Goal: Task Accomplishment & Management: Complete application form

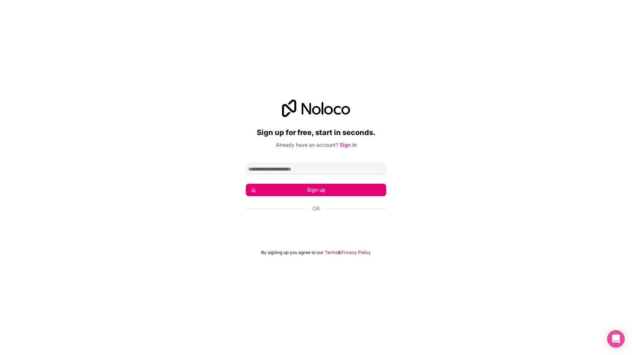
click at [337, 230] on div "Sign in with Google. Opens in new tab" at bounding box center [316, 228] width 140 height 16
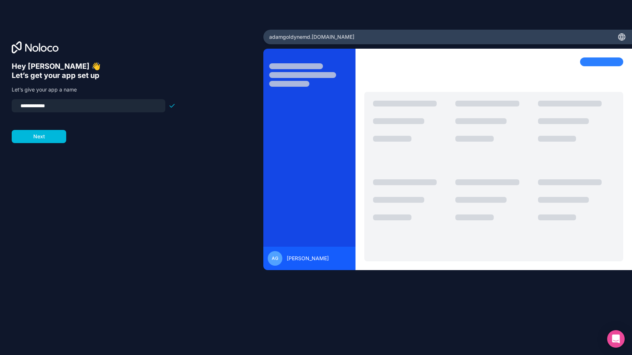
click at [83, 104] on input "**********" at bounding box center [88, 106] width 145 height 10
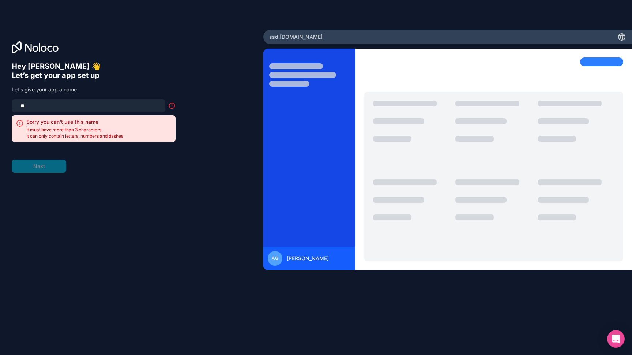
type input "*"
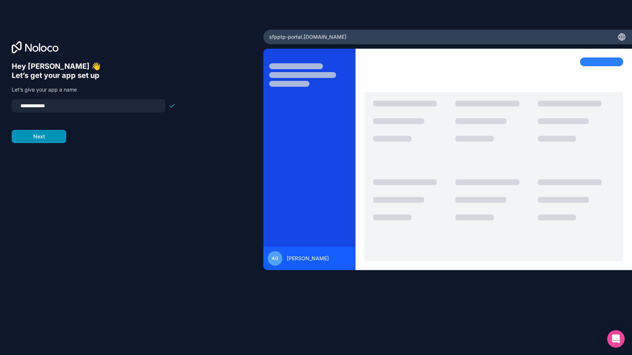
type input "**********"
click at [47, 140] on button "Next" at bounding box center [39, 136] width 54 height 13
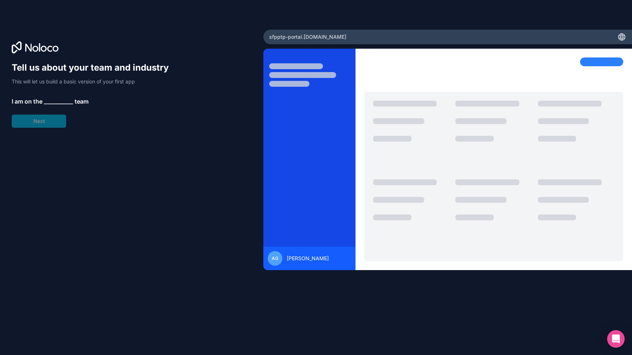
click at [57, 99] on span "__________" at bounding box center [58, 101] width 29 height 9
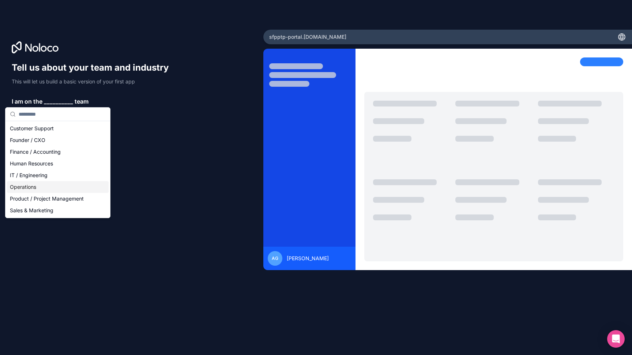
click at [45, 184] on div "Operations" at bounding box center [58, 187] width 102 height 12
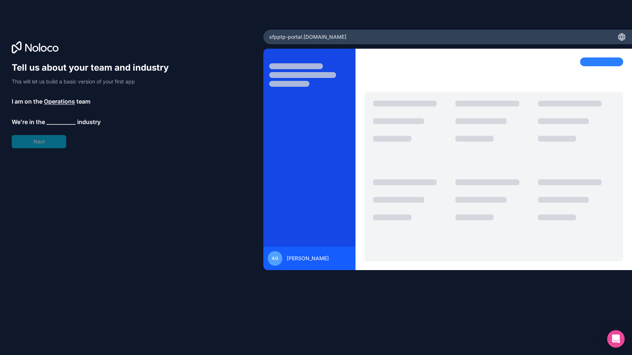
click at [60, 120] on span "__________" at bounding box center [60, 121] width 29 height 9
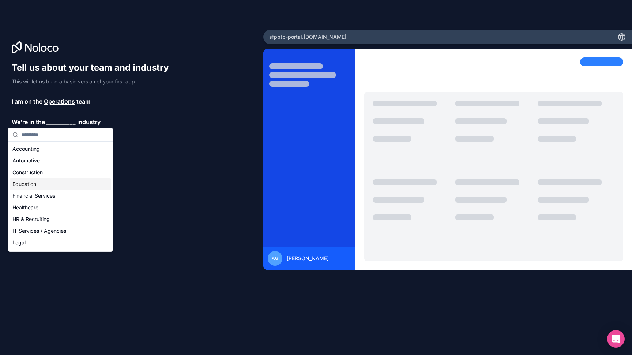
click at [37, 185] on div "Education" at bounding box center [61, 184] width 102 height 12
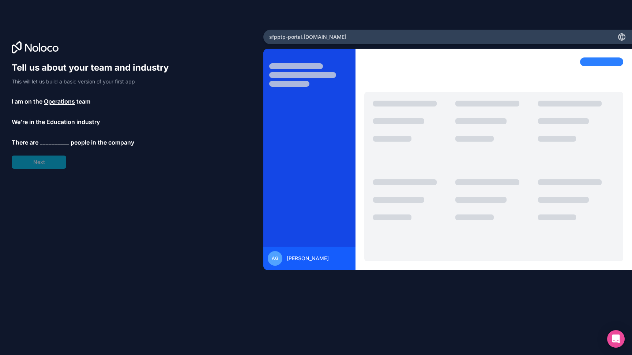
click at [52, 142] on span "__________" at bounding box center [54, 142] width 29 height 9
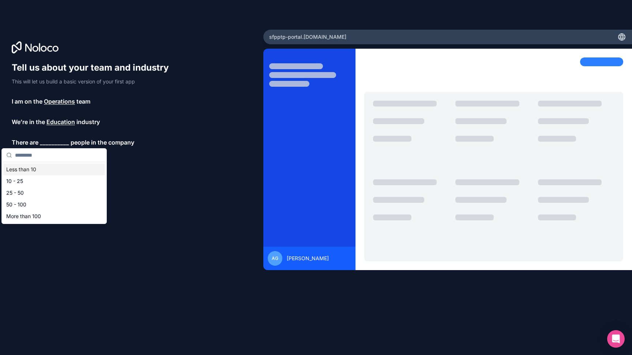
click at [48, 169] on div "Less than 10" at bounding box center [54, 169] width 102 height 12
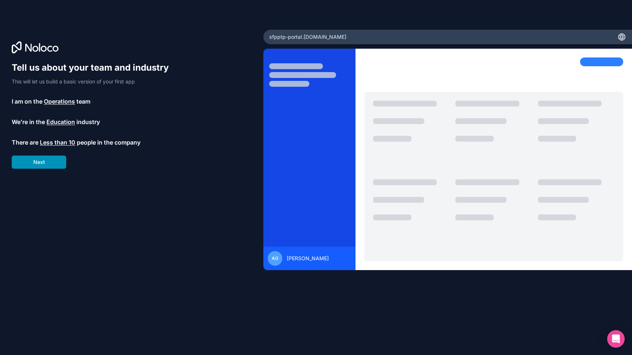
click at [46, 163] on button "Next" at bounding box center [39, 161] width 54 height 13
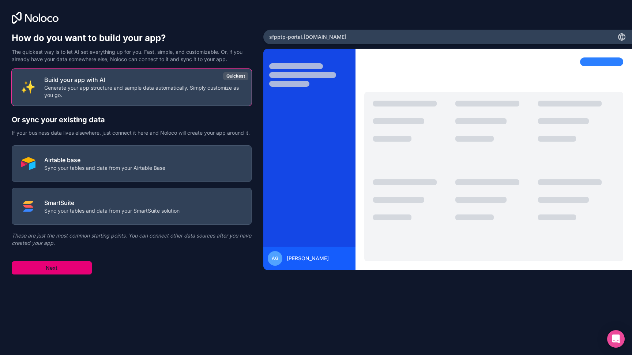
click at [66, 274] on button "Next" at bounding box center [52, 267] width 80 height 13
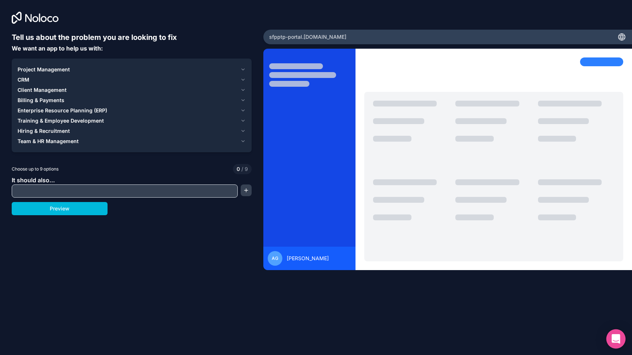
click at [618, 343] on icon "Open Intercom Messenger" at bounding box center [616, 339] width 10 height 10
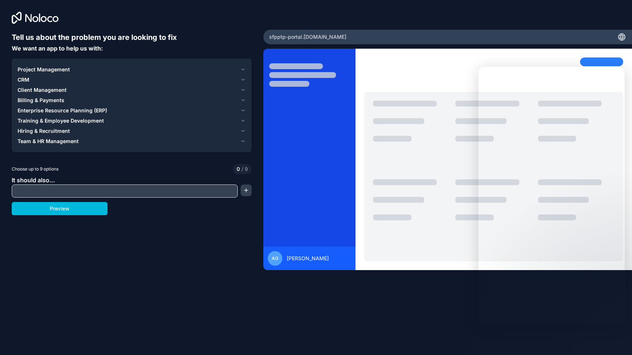
click at [156, 311] on div "Tell us about the problem you are looking to fix We want an app to help us with…" at bounding box center [316, 177] width 632 height 355
click at [244, 140] on icon "button" at bounding box center [242, 141] width 5 height 6
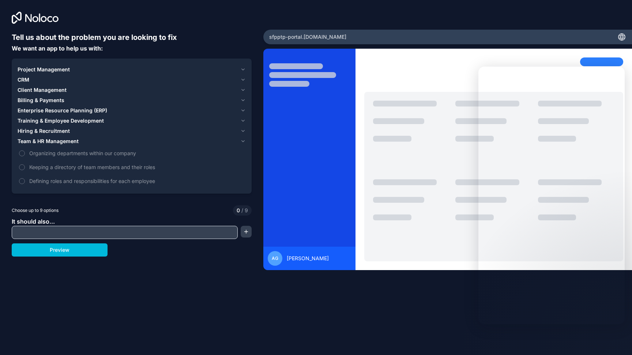
click at [42, 88] on span "Client Management" at bounding box center [42, 89] width 49 height 7
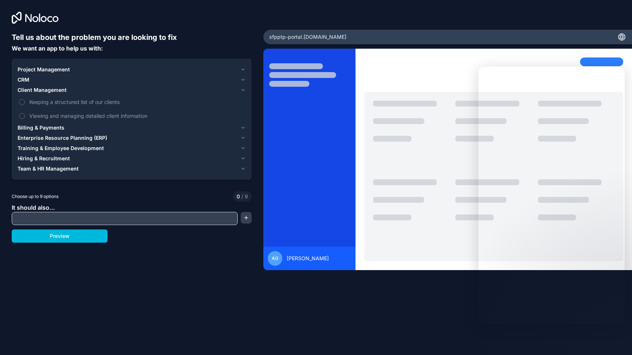
click at [35, 78] on div "CRM" at bounding box center [128, 79] width 220 height 7
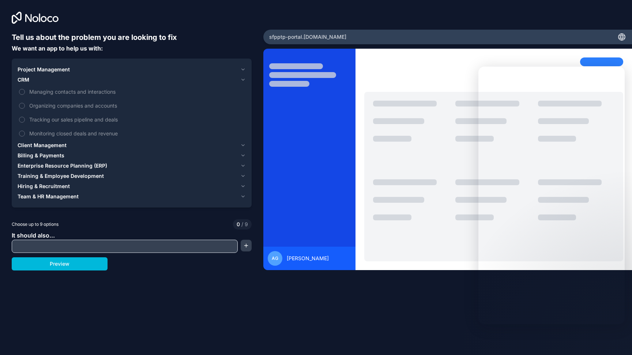
click at [37, 66] on span "Project Management" at bounding box center [44, 69] width 52 height 7
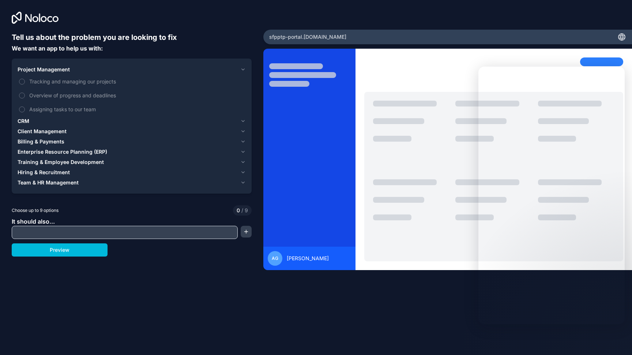
click at [21, 81] on button "Tracking and managing our projects" at bounding box center [22, 82] width 6 height 6
click at [20, 82] on button "Tracking and managing our projects" at bounding box center [22, 82] width 6 height 6
click at [21, 107] on button "Assigning tasks to our team" at bounding box center [22, 109] width 6 height 6
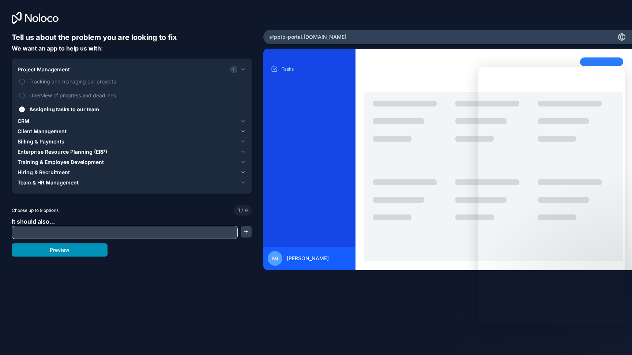
click at [75, 248] on button "Preview" at bounding box center [60, 249] width 96 height 13
click at [282, 69] on p "Tasks" at bounding box center [315, 69] width 67 height 6
click at [37, 11] on div "Tell us about the problem you are looking to fix We want an app to help us with…" at bounding box center [131, 148] width 263 height 296
click at [35, 17] on icon at bounding box center [36, 19] width 6 height 6
click at [11, 18] on div "Tell us about the problem you are looking to fix We want an app to help us with…" at bounding box center [131, 148] width 263 height 296
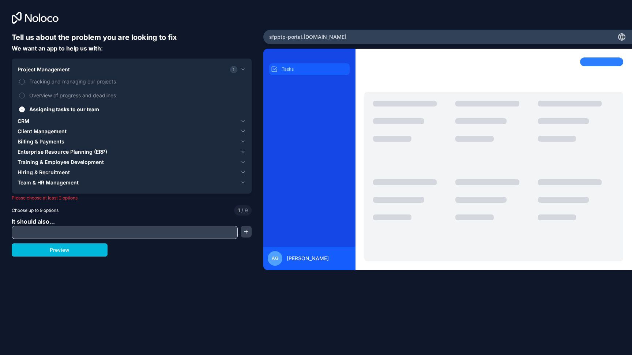
click at [334, 73] on div "Tasks" at bounding box center [309, 69] width 80 height 12
click at [148, 165] on button "Training & Employee Development" at bounding box center [132, 162] width 228 height 10
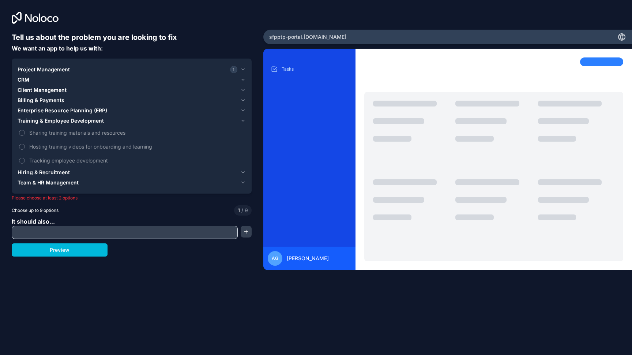
click at [25, 155] on label "Tracking employee development" at bounding box center [132, 161] width 228 height 14
click at [25, 158] on button "Tracking employee development" at bounding box center [22, 161] width 6 height 6
click at [69, 252] on button "Preview" at bounding box center [60, 249] width 96 height 13
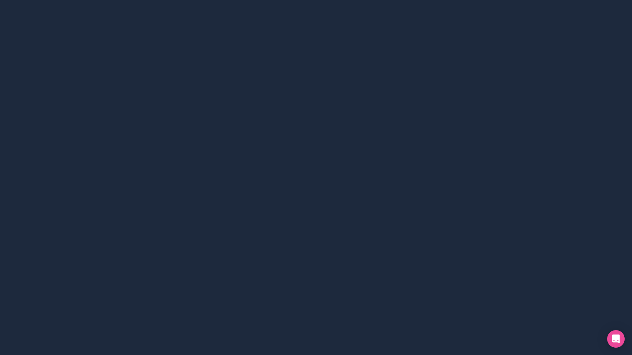
click at [346, 41] on div at bounding box center [316, 177] width 632 height 355
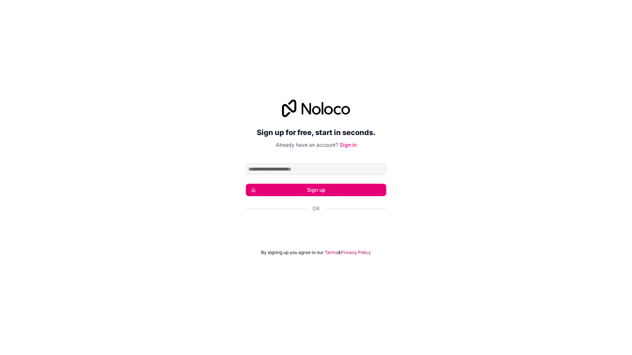
click at [316, 236] on div "Sign in with Google. Opens in new tab" at bounding box center [316, 228] width 140 height 16
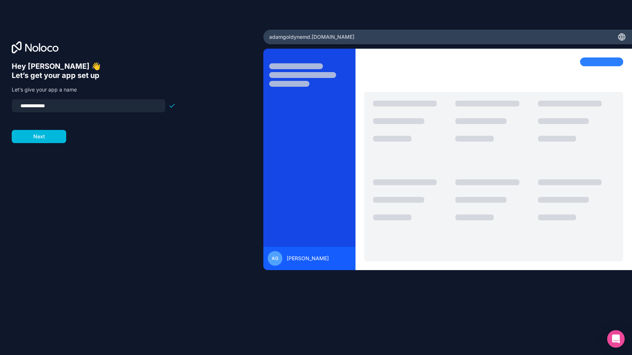
click at [622, 37] on icon at bounding box center [621, 37] width 9 height 9
